Goal: Use online tool/utility: Use online tool/utility

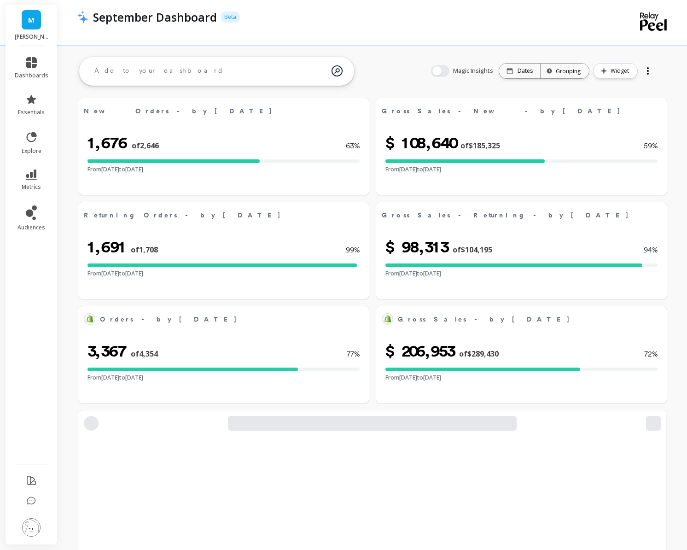
select select "sum"
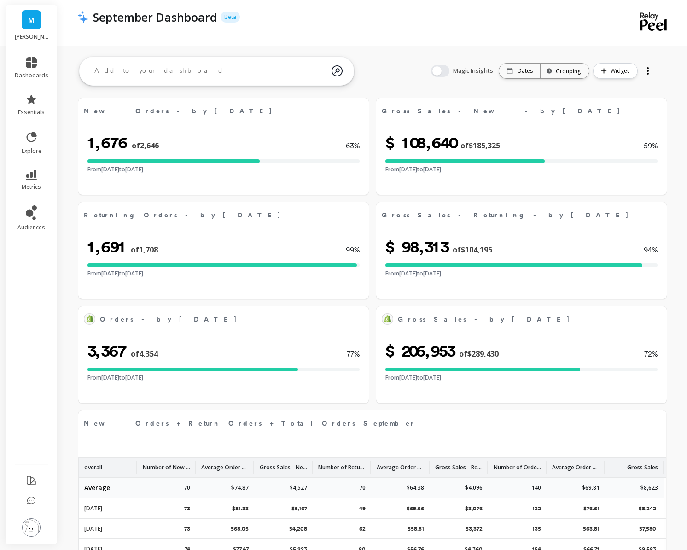
select select "sum"
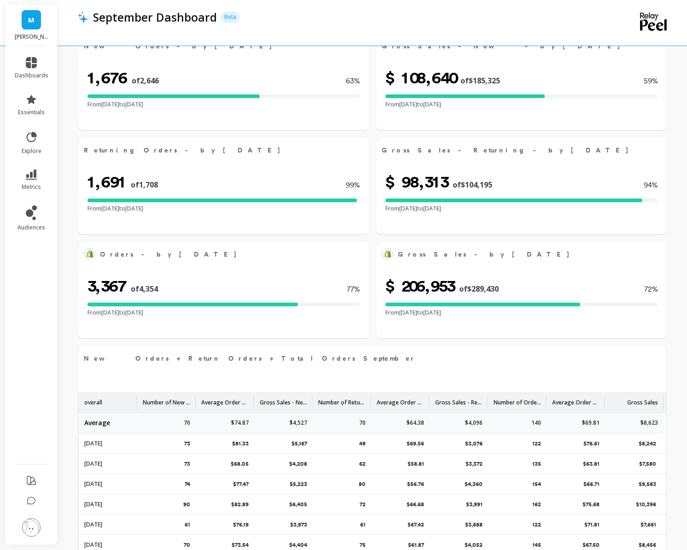
select select "sum"
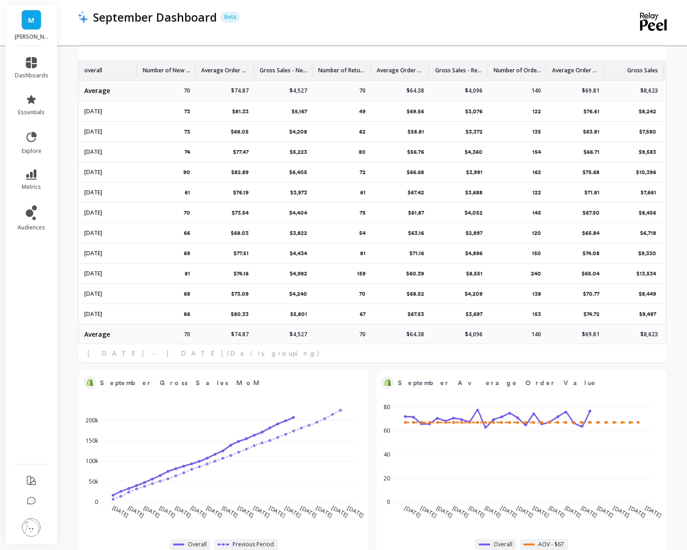
scroll to position [398, 0]
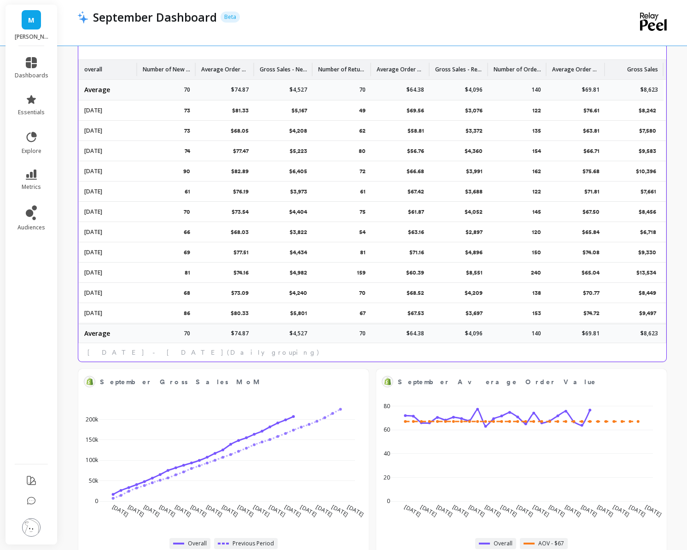
select select "sum"
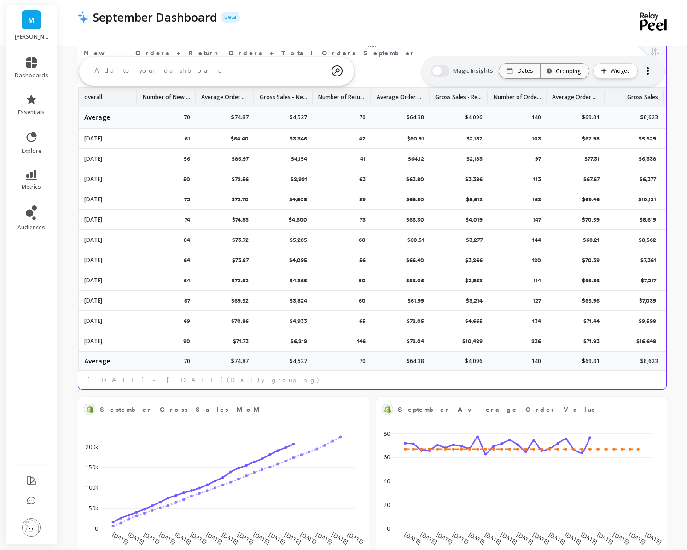
scroll to position [379, 0]
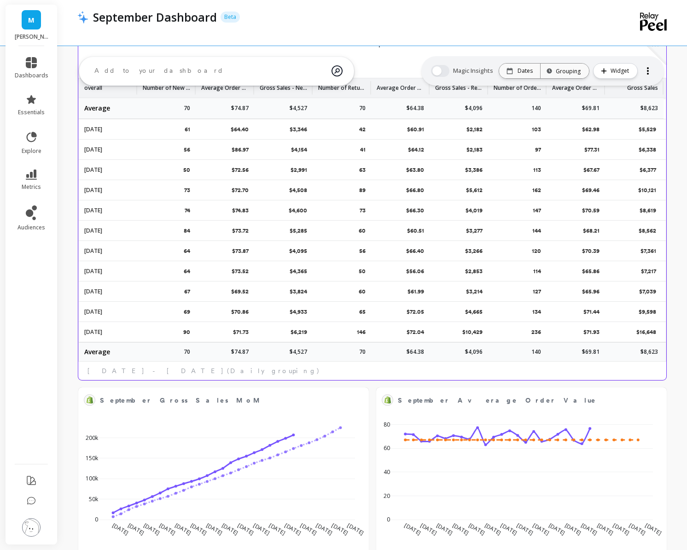
select select "sum"
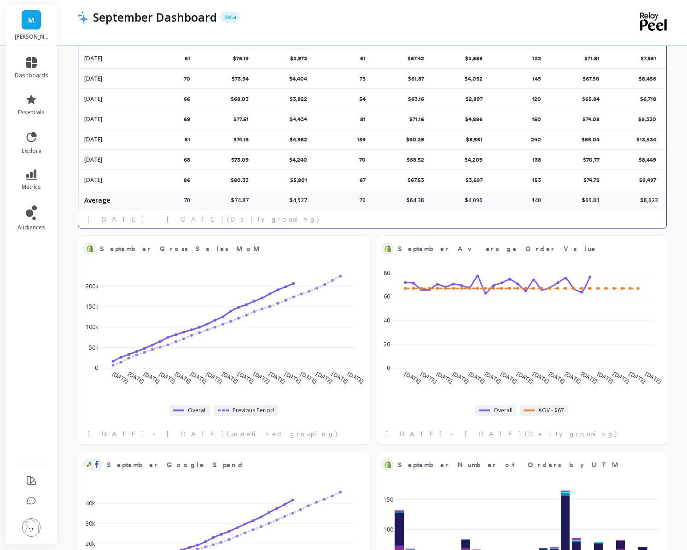
scroll to position [532, 0]
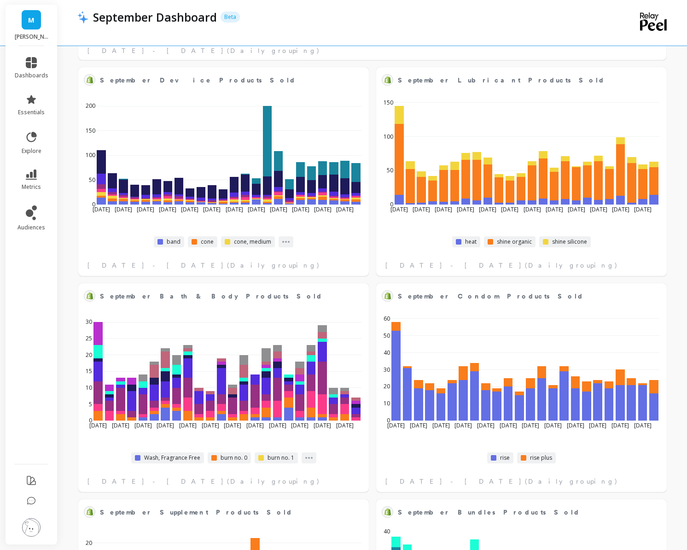
select select "sum"
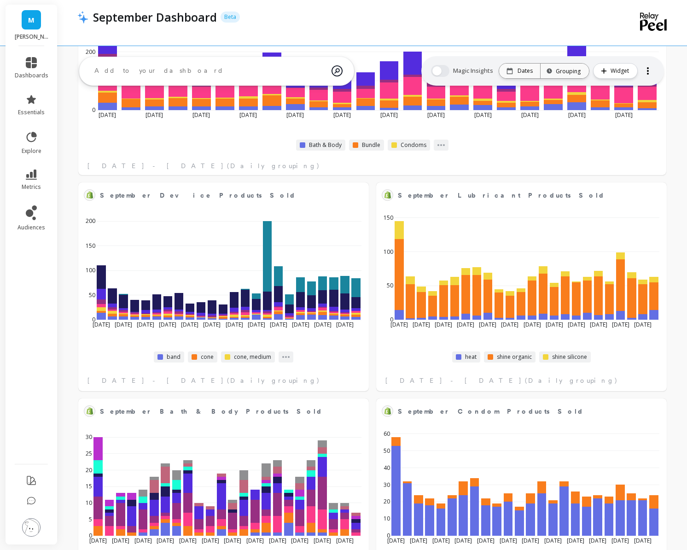
scroll to position [1661, 0]
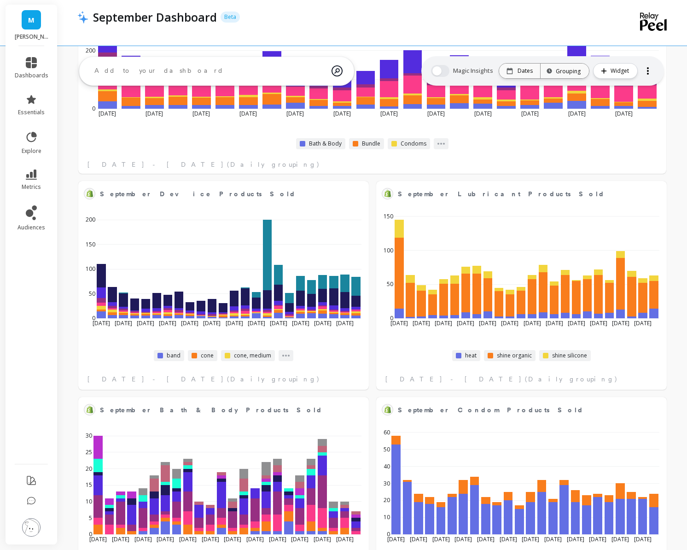
select select "sum"
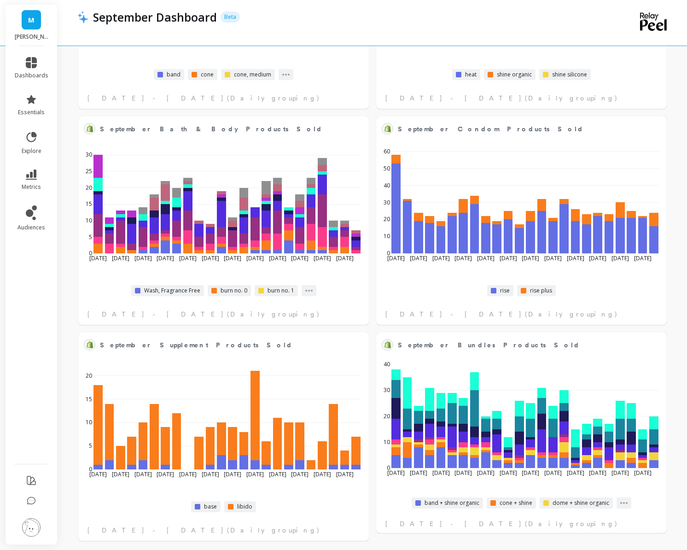
scroll to position [1948, 0]
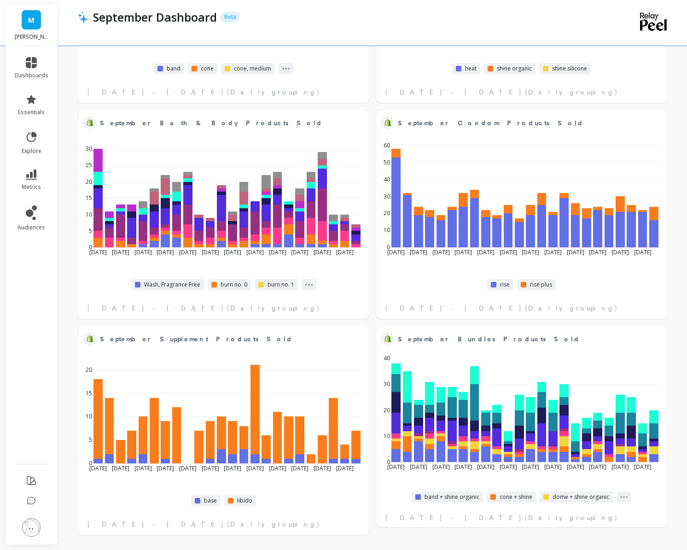
select select "sum"
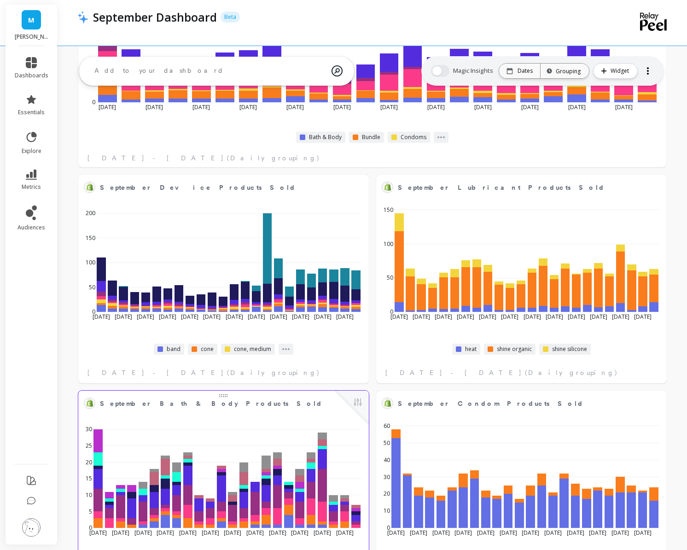
scroll to position [1651, 0]
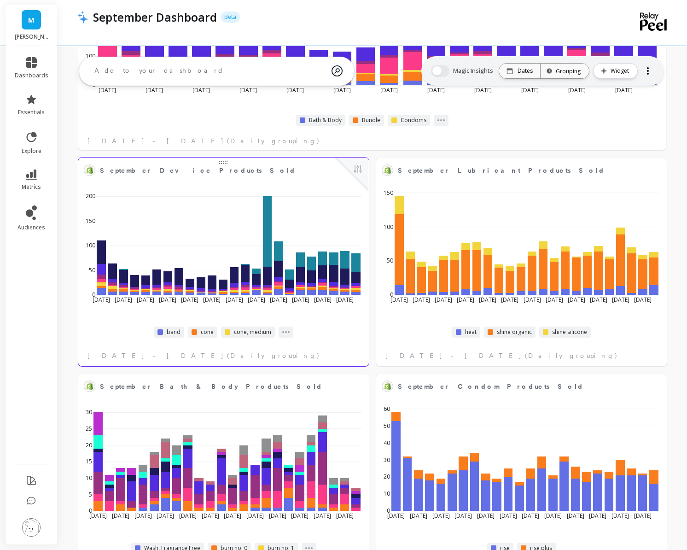
select select "sum"
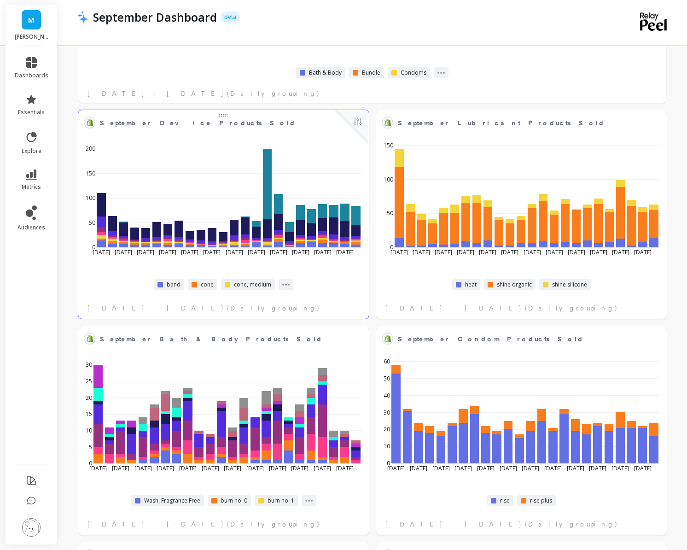
select select "sum"
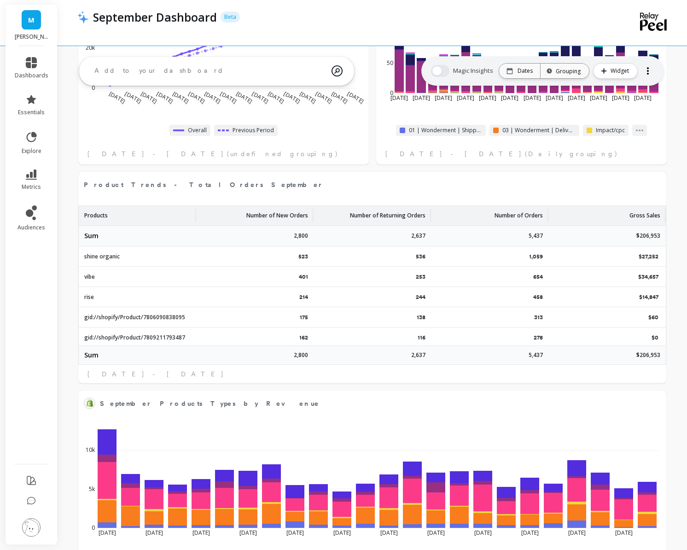
scroll to position [1026, 0]
